Goal: Feedback & Contribution: Contribute content

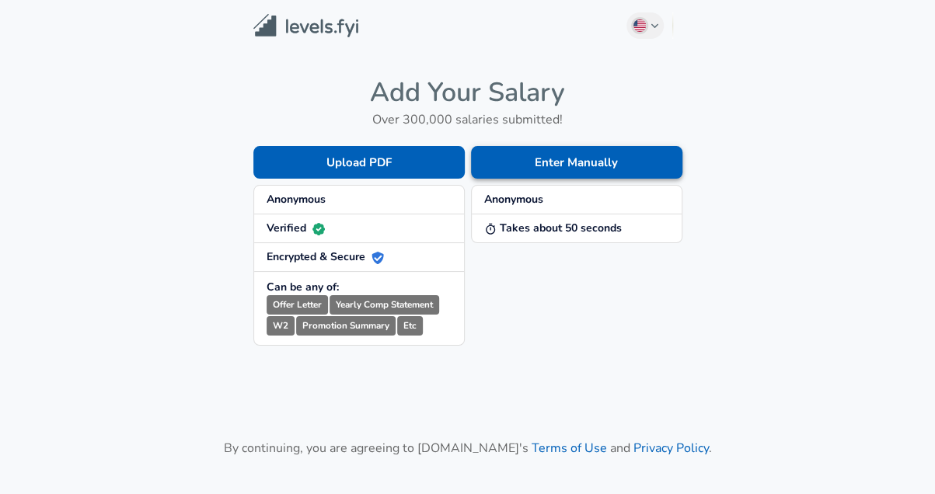
click at [539, 167] on button "Enter Manually" at bounding box center [576, 162] width 211 height 33
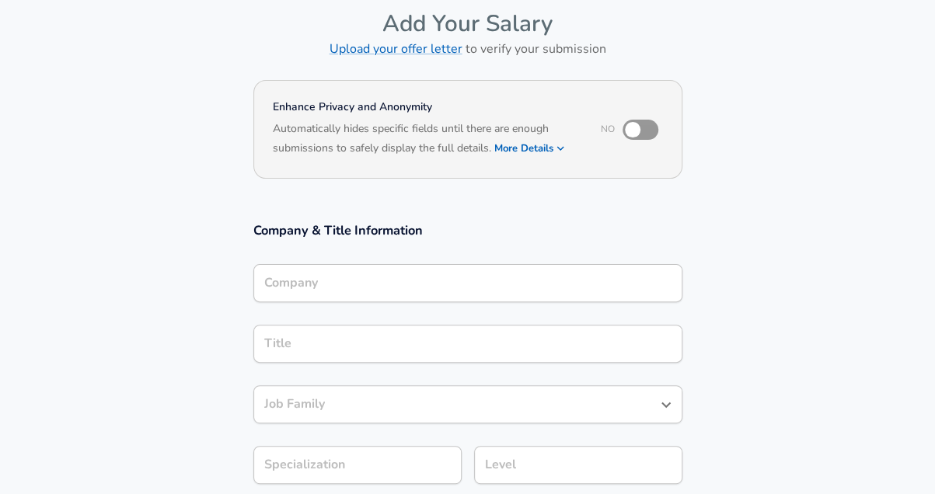
scroll to position [89, 0]
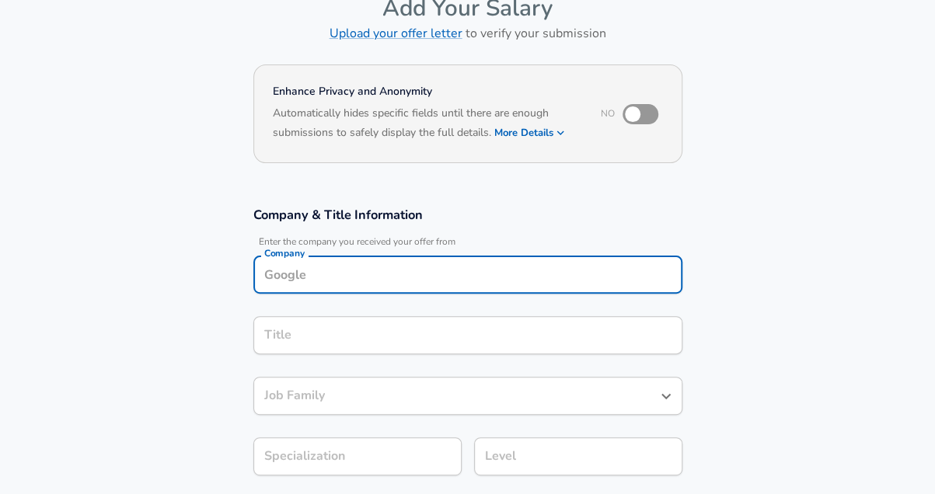
click at [399, 294] on div "Company Company" at bounding box center [467, 277] width 429 height 42
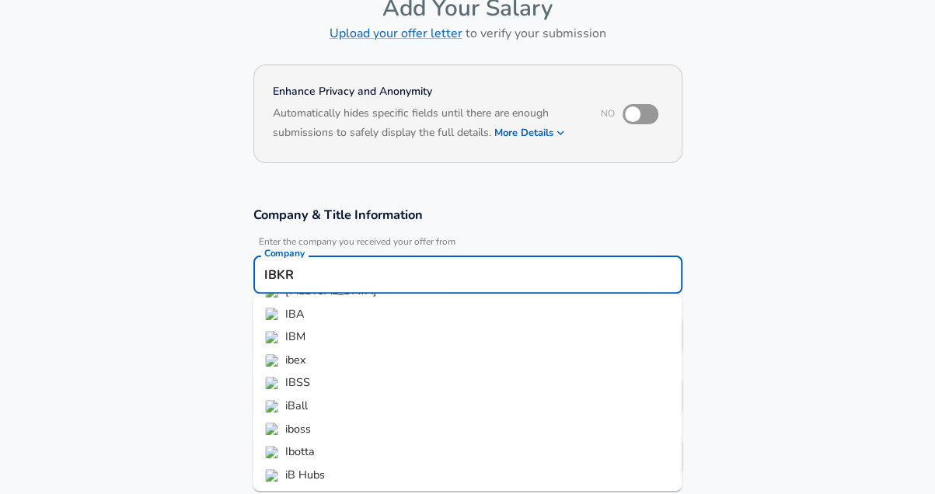
scroll to position [0, 0]
type input "IBKR"
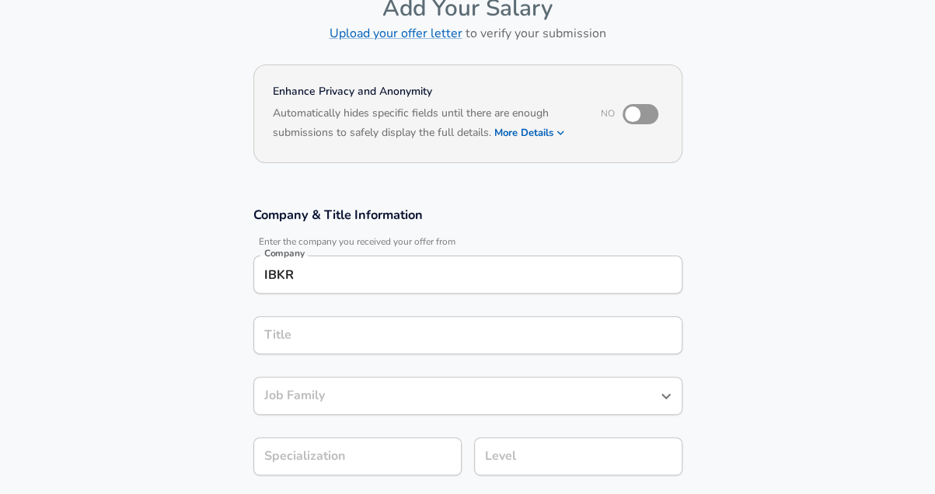
click at [151, 296] on section "Company & Title Information Enter the company you received your offer from Comp…" at bounding box center [467, 349] width 935 height 323
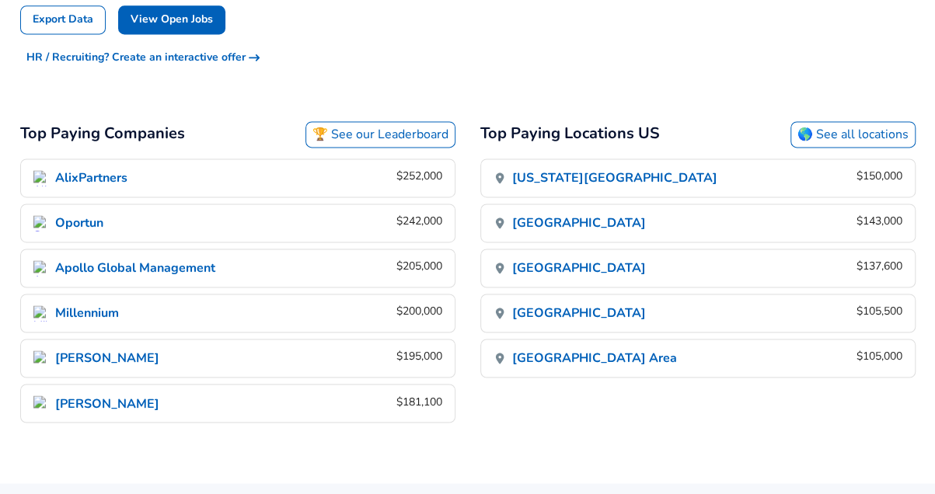
scroll to position [1038, 0]
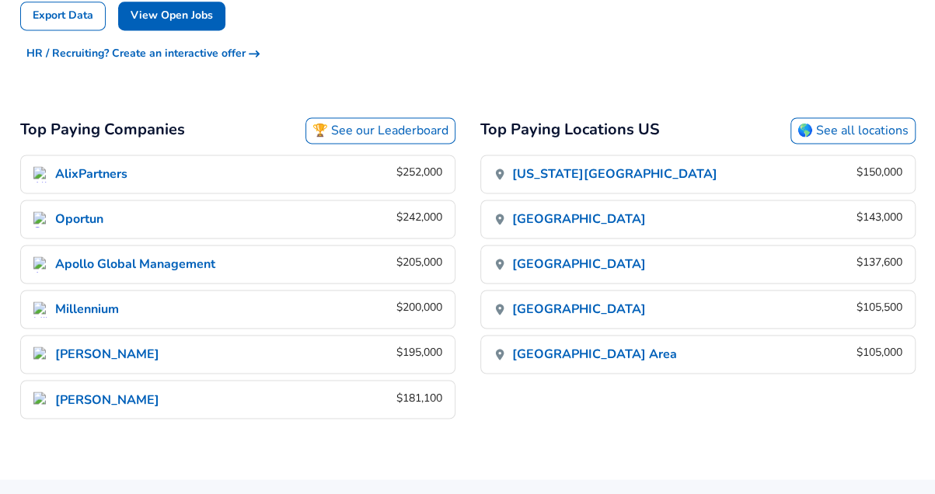
click at [348, 125] on link "🏆 See our Leaderboard" at bounding box center [380, 130] width 150 height 26
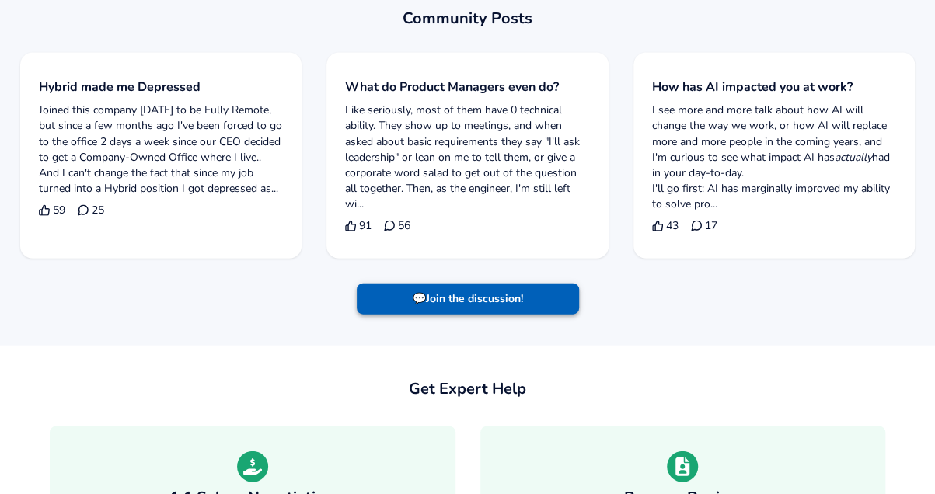
scroll to position [1540, 0]
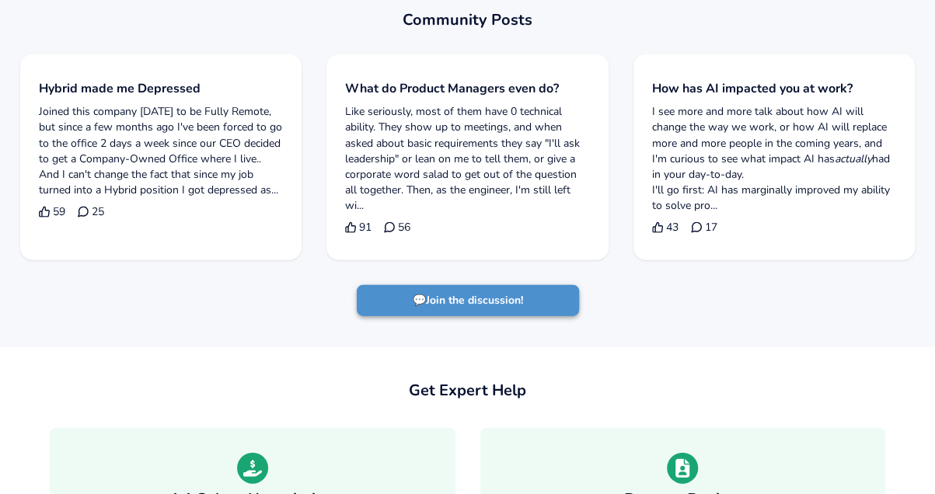
click at [459, 303] on link "💬 Join the discussion!" at bounding box center [468, 301] width 222 height 32
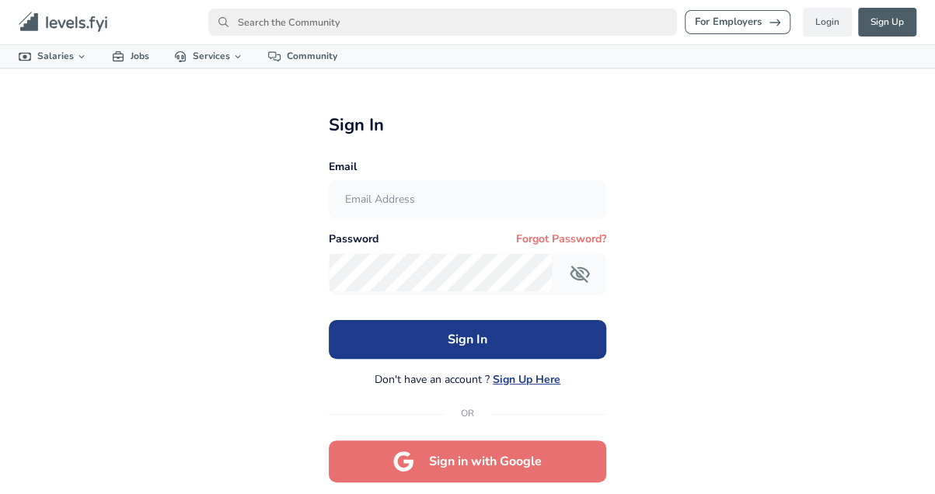
scroll to position [75, 0]
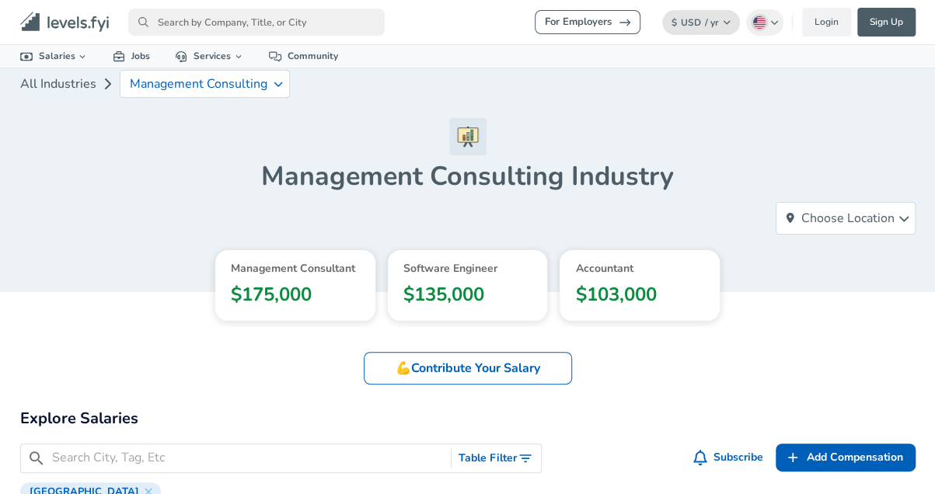
click at [695, 16] on span "USD" at bounding box center [691, 22] width 20 height 12
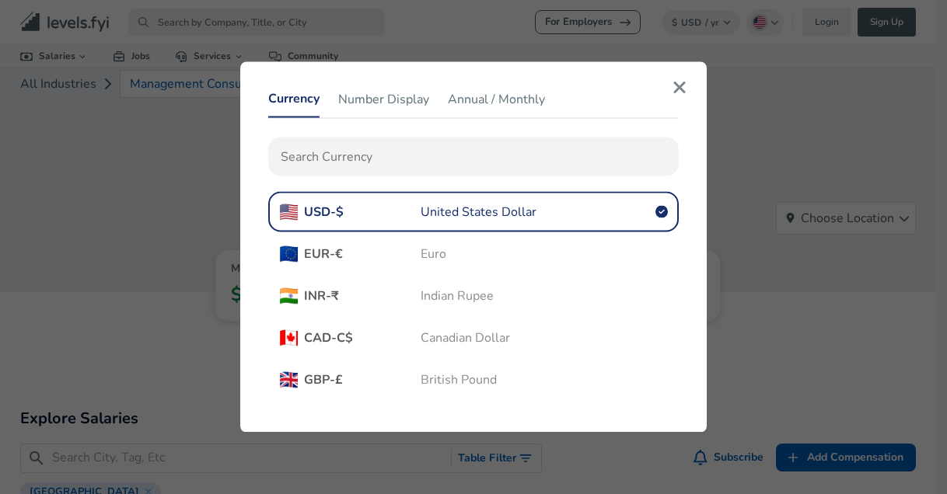
click at [679, 96] on icon "button" at bounding box center [679, 87] width 14 height 19
